Goal: Navigation & Orientation: Find specific page/section

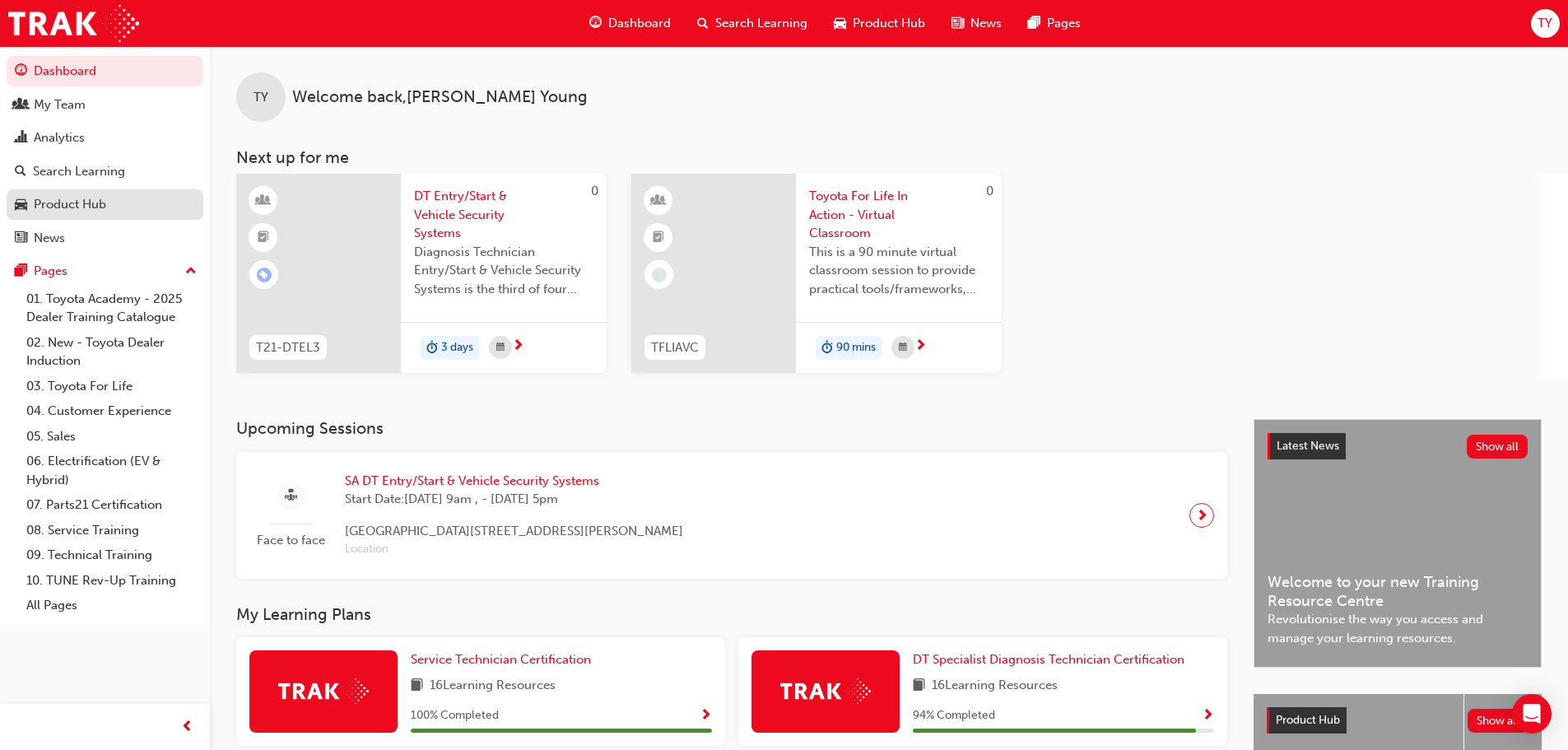
click at [87, 194] on link "Product Hub" at bounding box center [105, 204] width 197 height 30
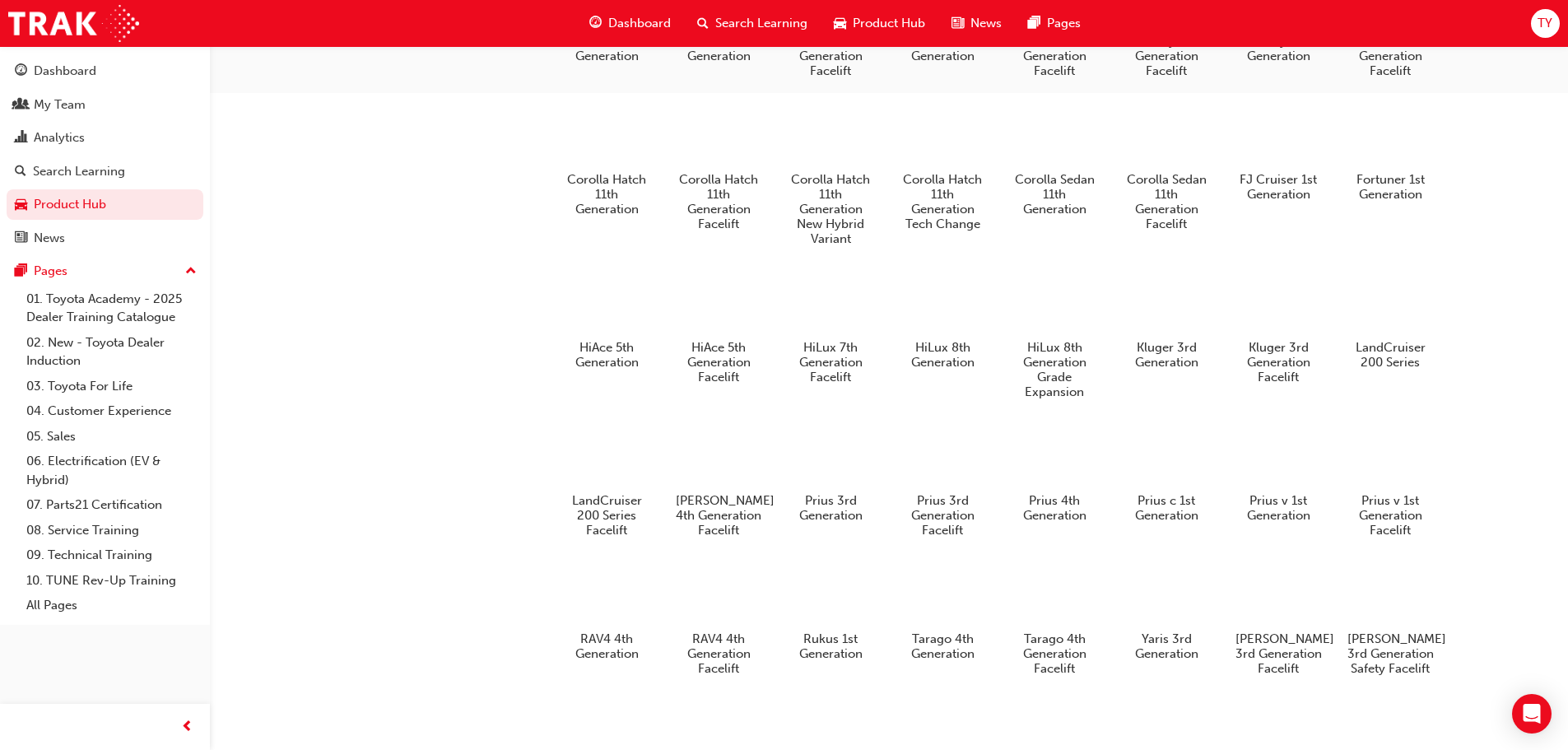
scroll to position [662, 0]
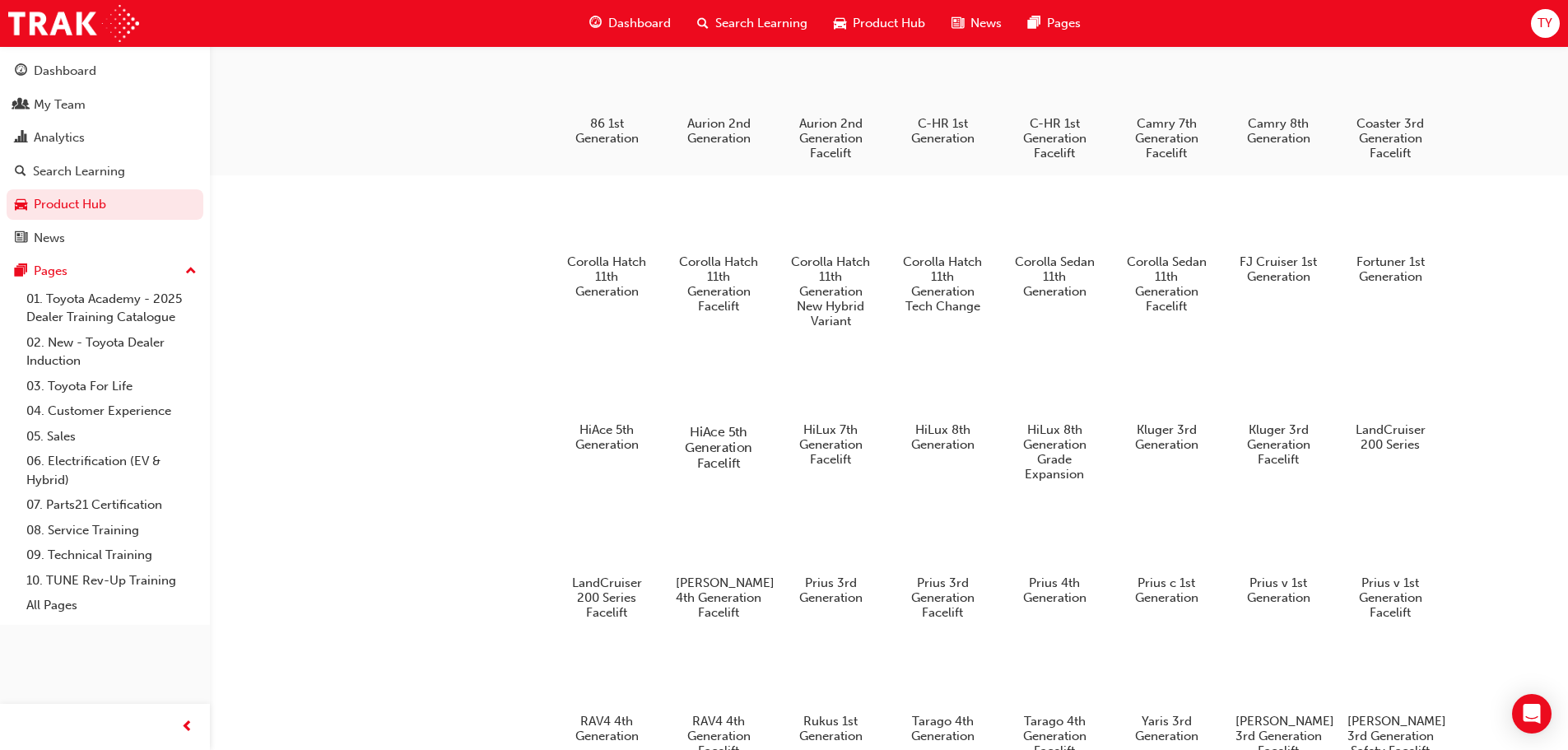
click at [708, 452] on h5 "HiAce 5th Generation Facelift" at bounding box center [718, 446] width 91 height 47
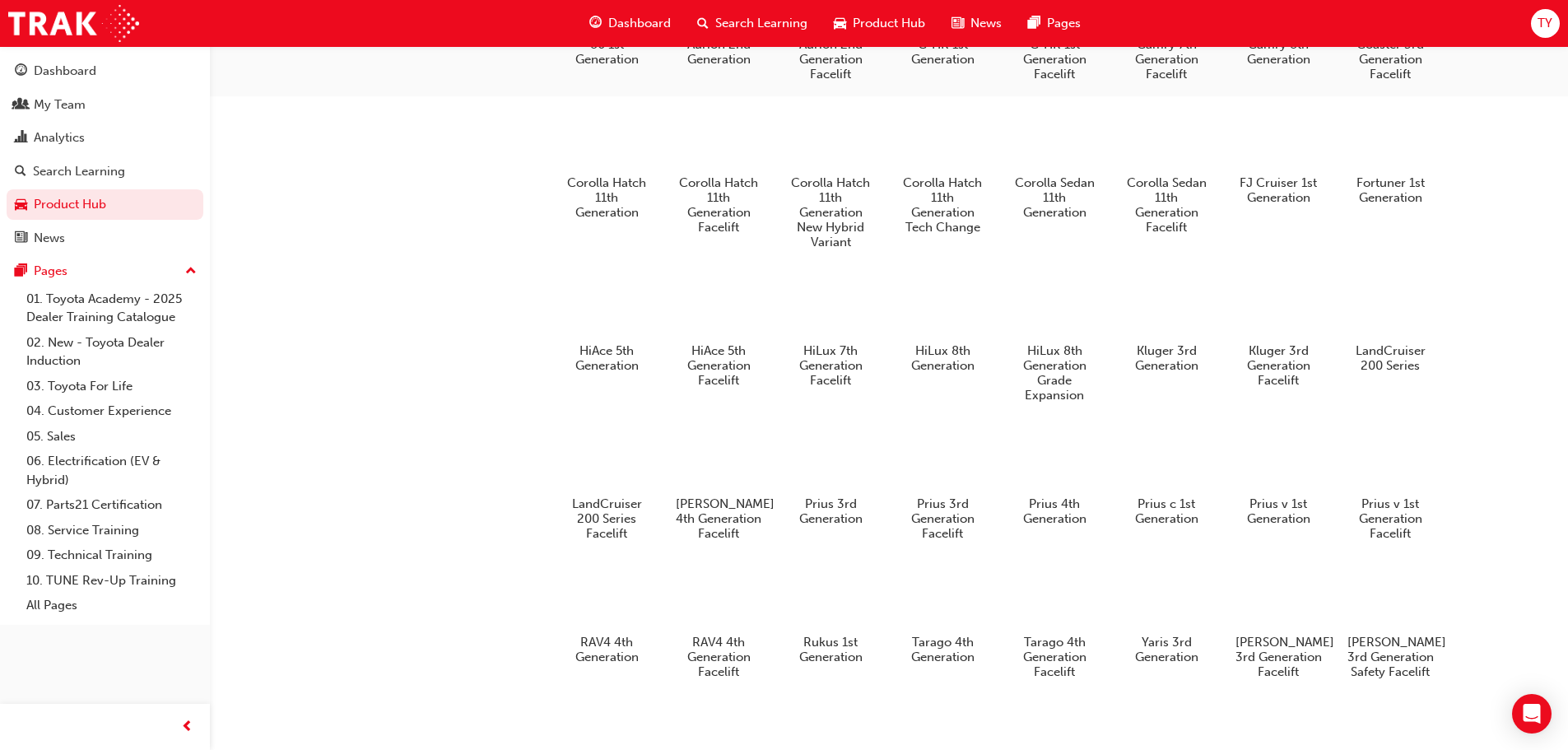
scroll to position [909, 0]
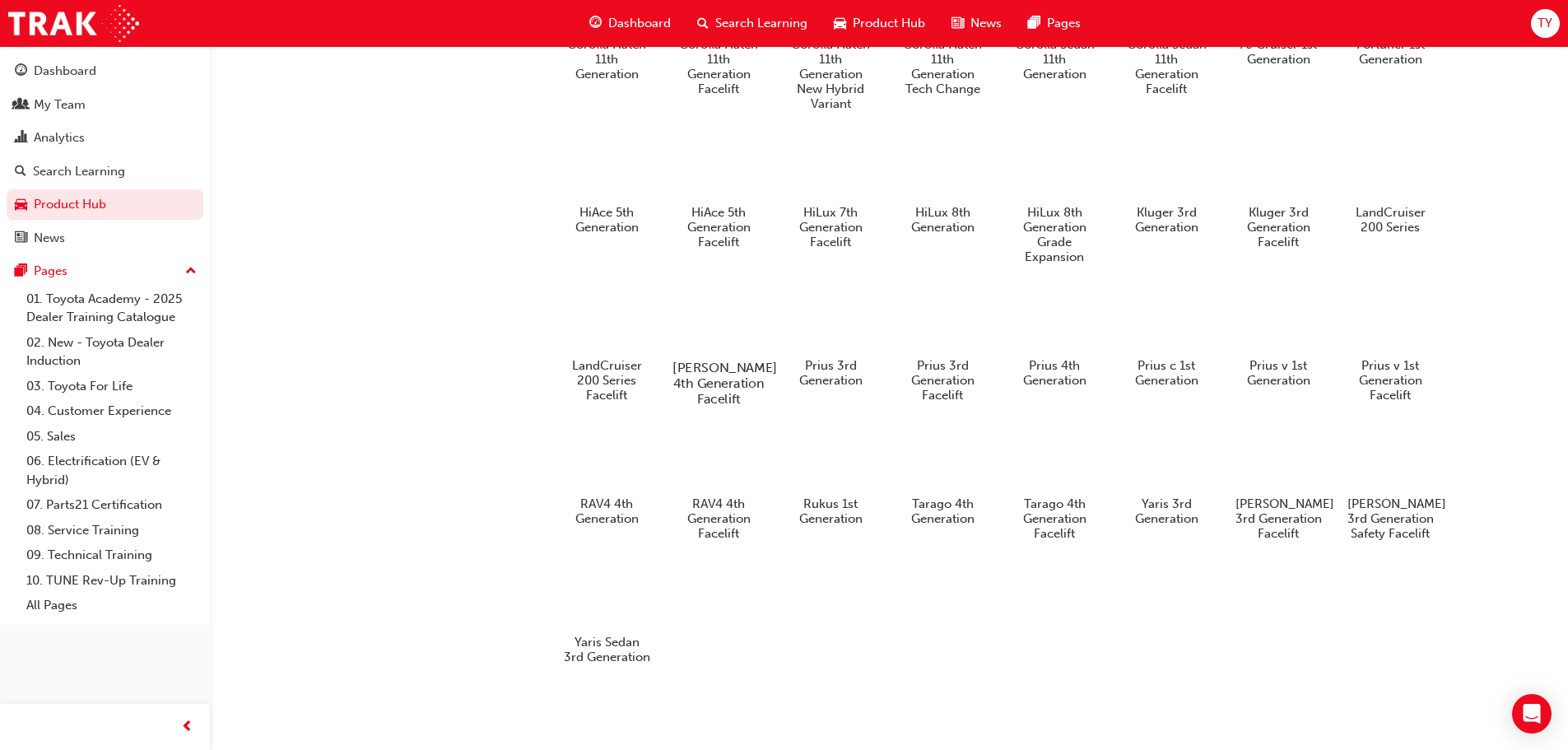
click at [718, 359] on h5 "[PERSON_NAME] 4th Generation Facelift" at bounding box center [718, 382] width 91 height 47
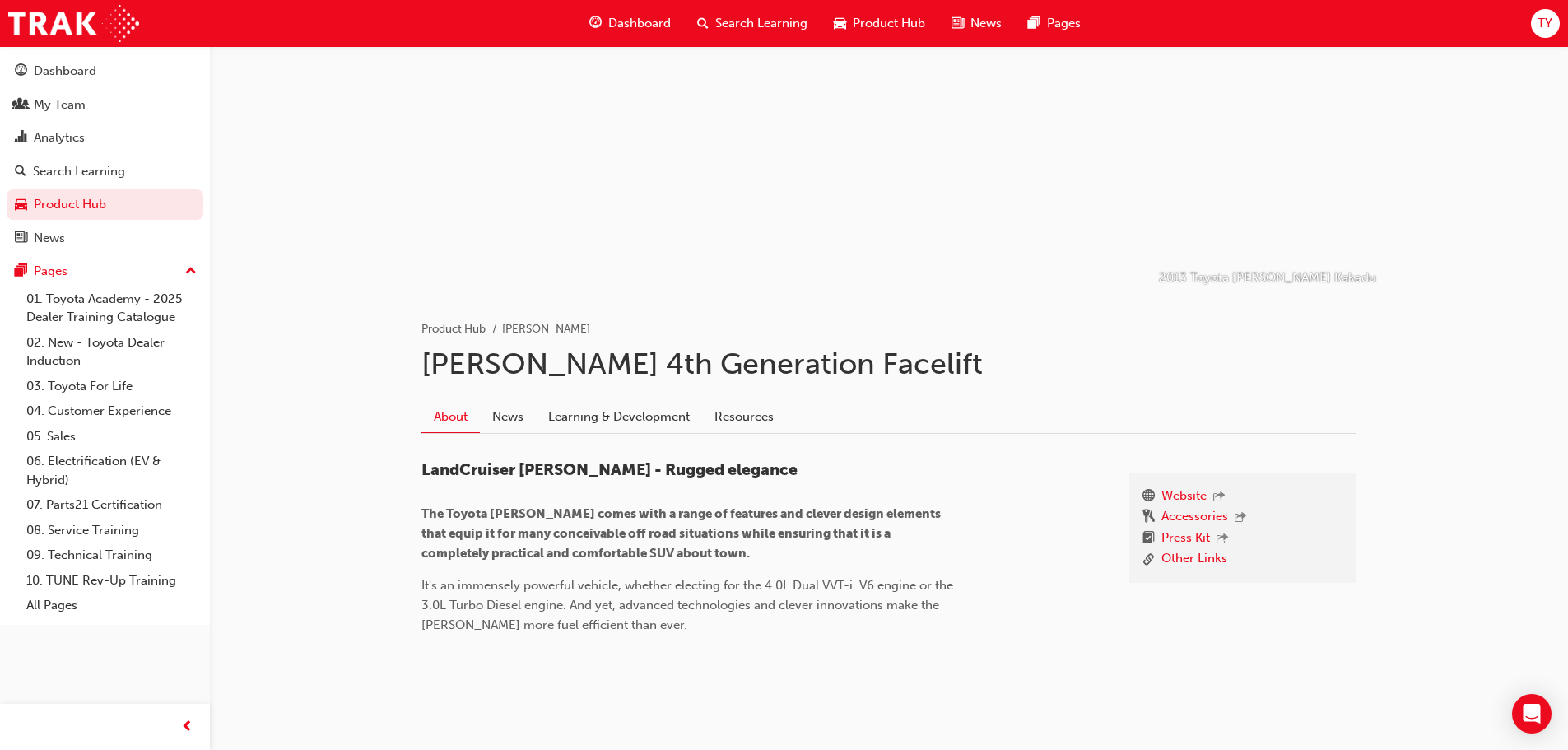
scroll to position [100, 0]
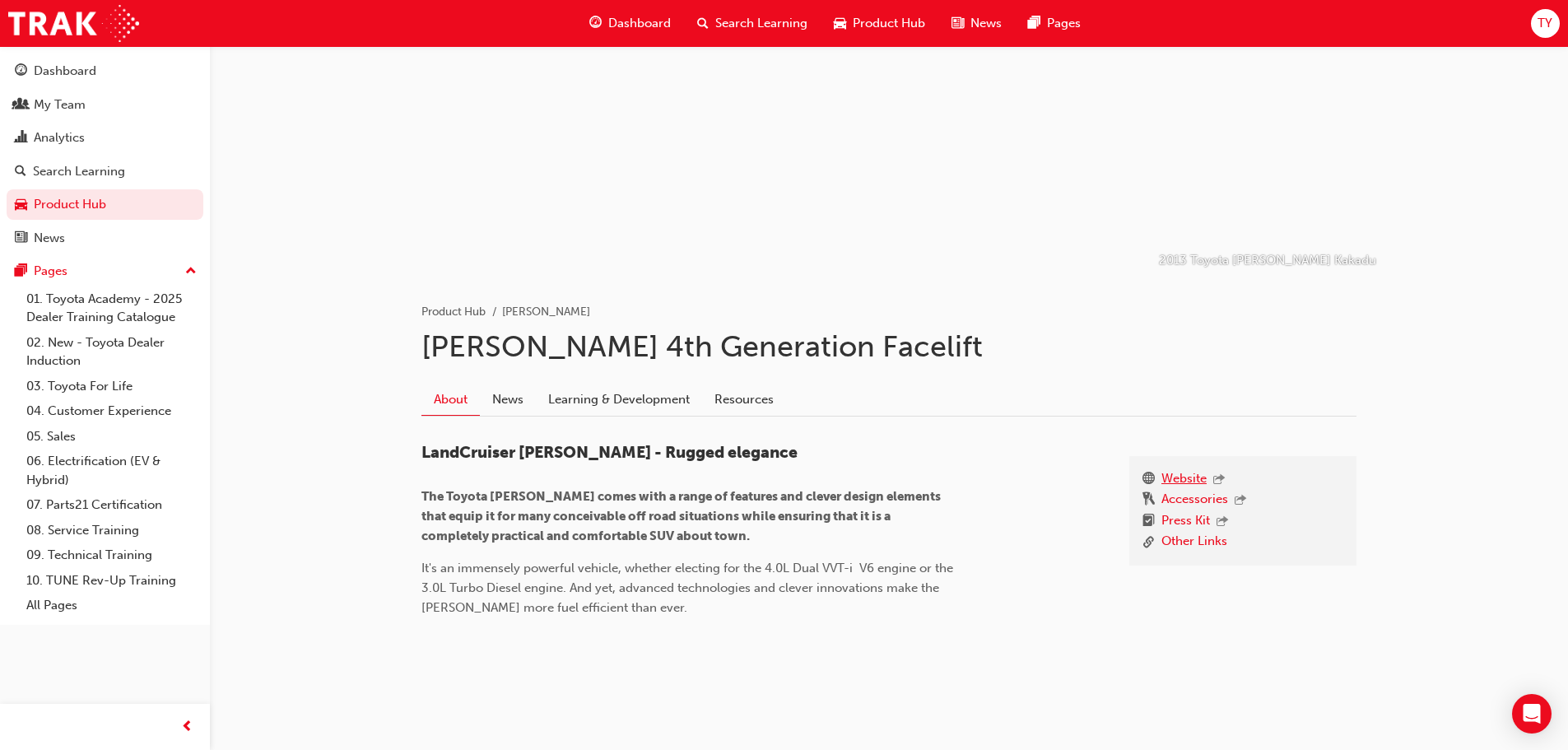
click at [1183, 476] on link "Website" at bounding box center [1184, 480] width 46 height 22
